Goal: Download file/media

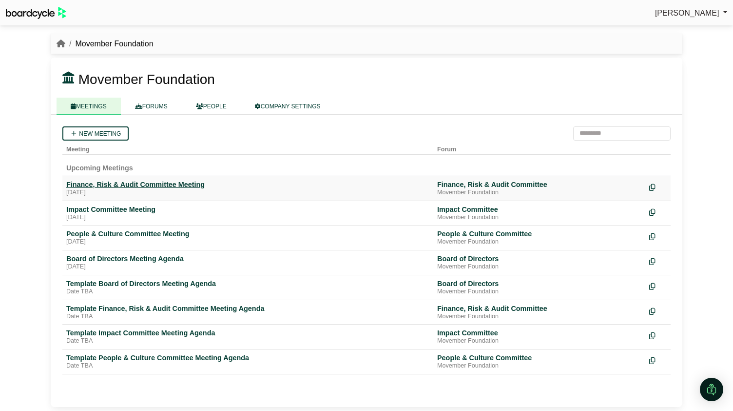
click at [148, 189] on div "[DATE]" at bounding box center [247, 193] width 363 height 8
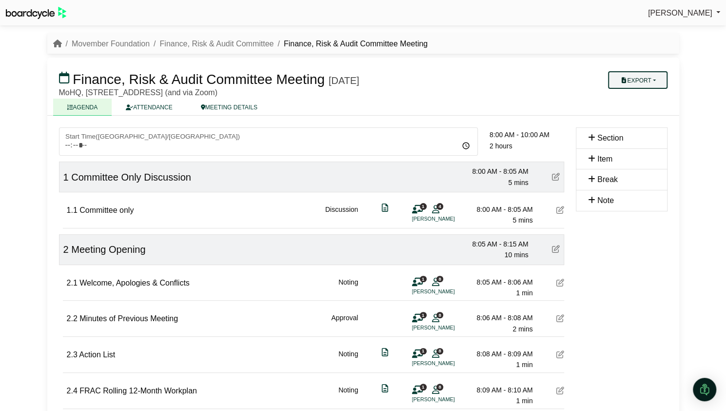
click at [635, 81] on button "Export" at bounding box center [637, 80] width 59 height 18
click at [630, 124] on link "Shell Minutes" at bounding box center [647, 126] width 85 height 15
